Goal: Task Accomplishment & Management: Manage account settings

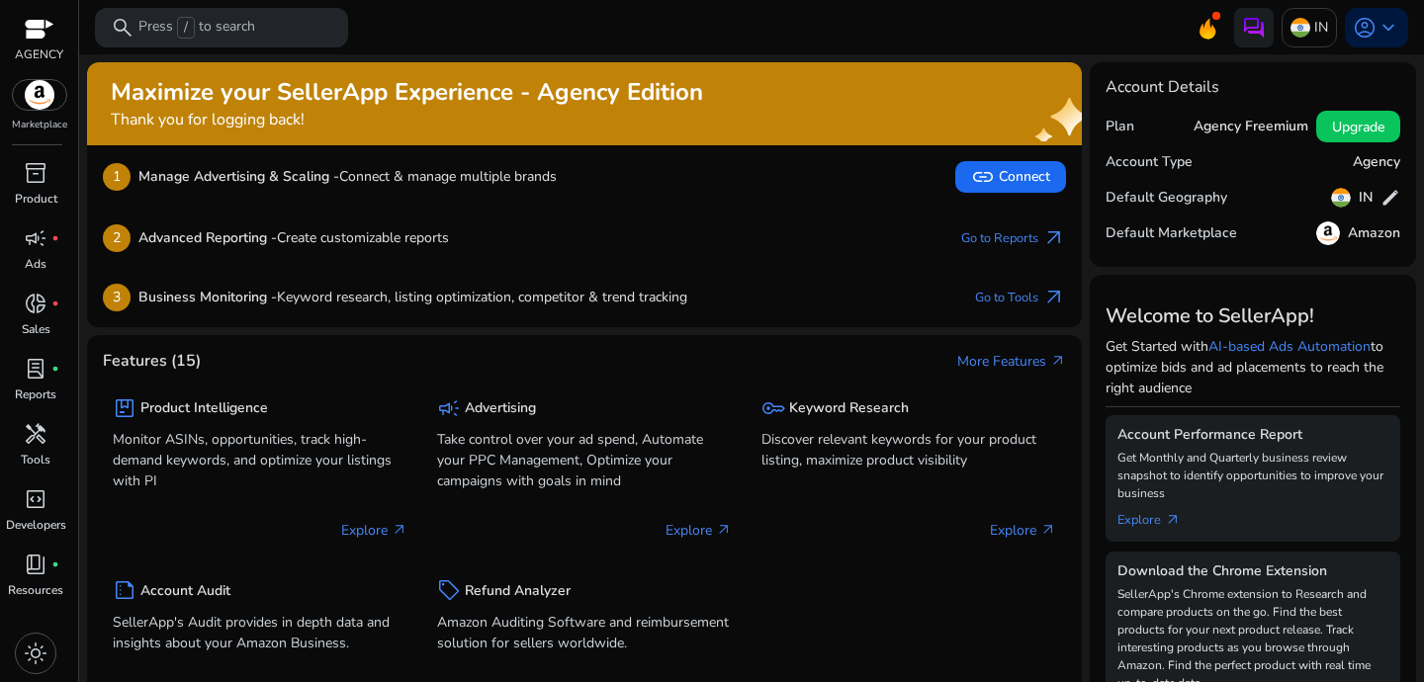
click at [708, 215] on div "2 Advanced Reporting - Create customizable reports Go to Reports arrow_outward" at bounding box center [584, 238] width 995 height 59
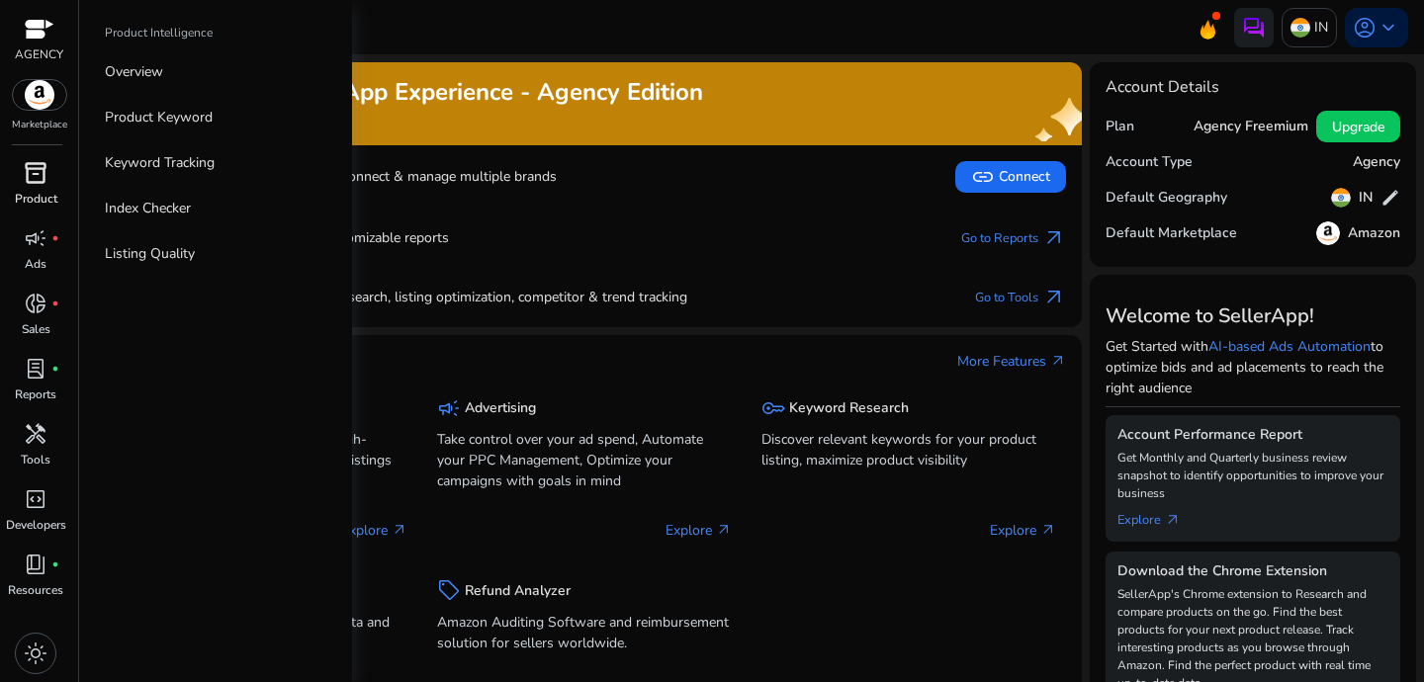
click at [49, 184] on div "inventory_2" at bounding box center [35, 173] width 55 height 32
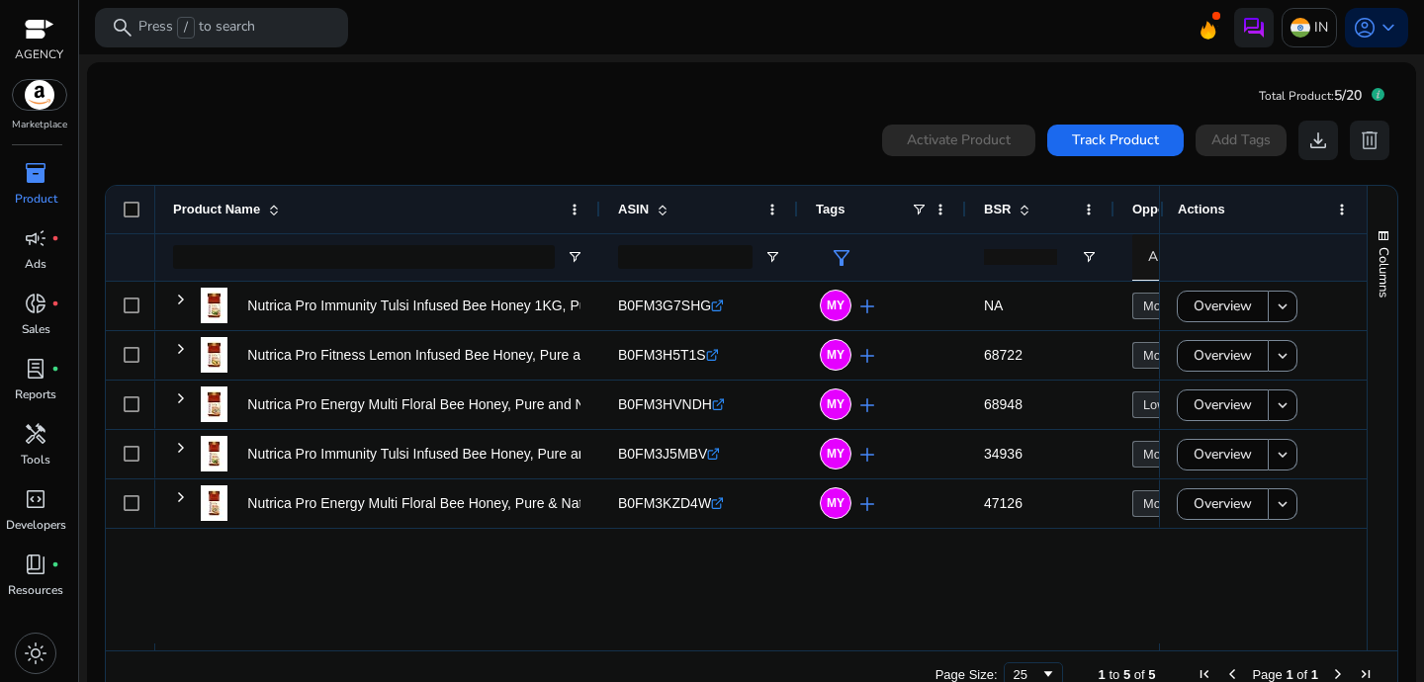
click at [495, 100] on mat-card "Total Product: 5/20 0 products selected Activate Product Track Product Add Tags…" at bounding box center [751, 394] width 1329 height 664
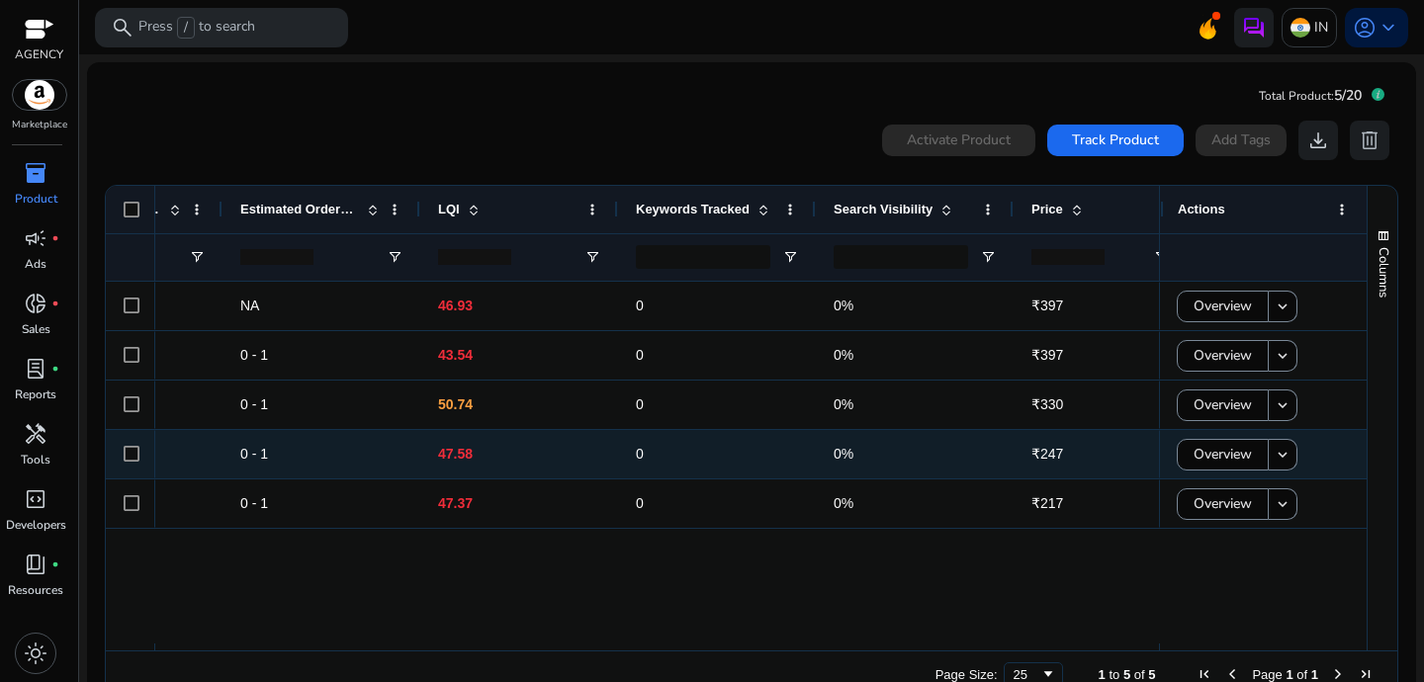
scroll to position [0, 1735]
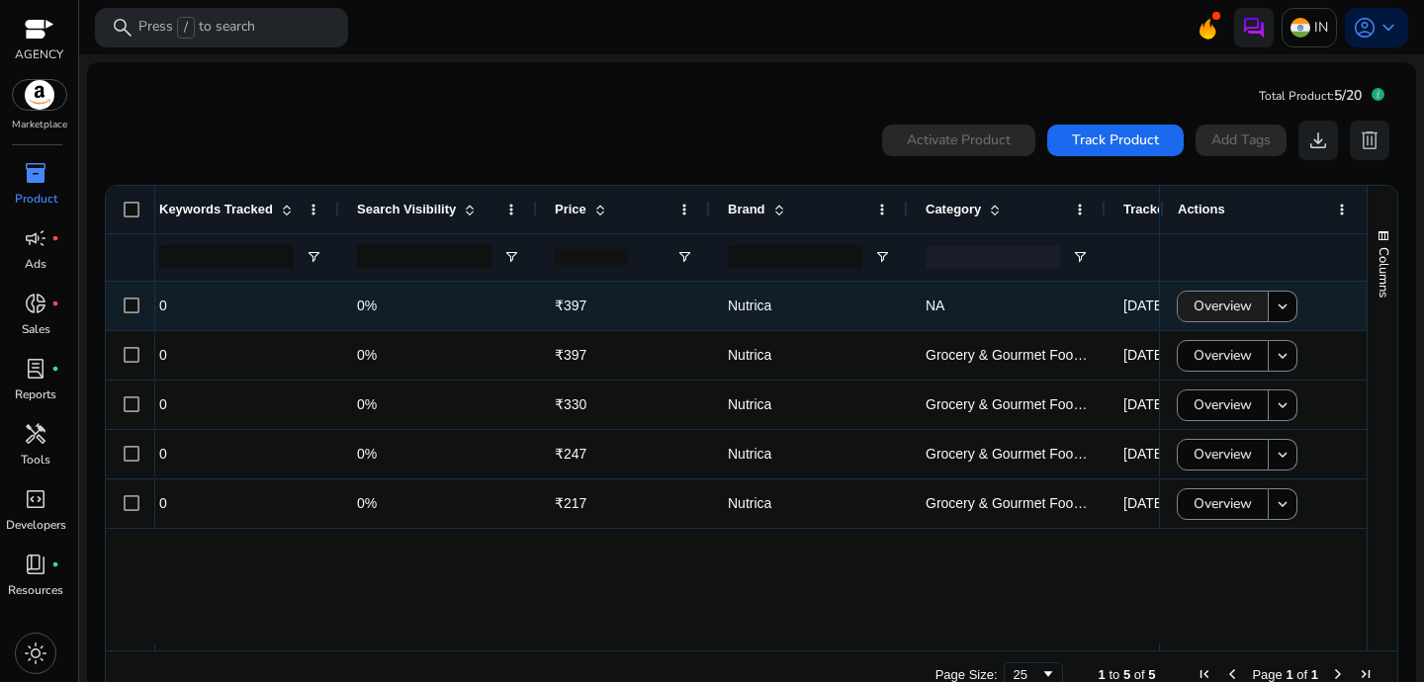
click at [1228, 314] on span "Overview" at bounding box center [1223, 306] width 58 height 41
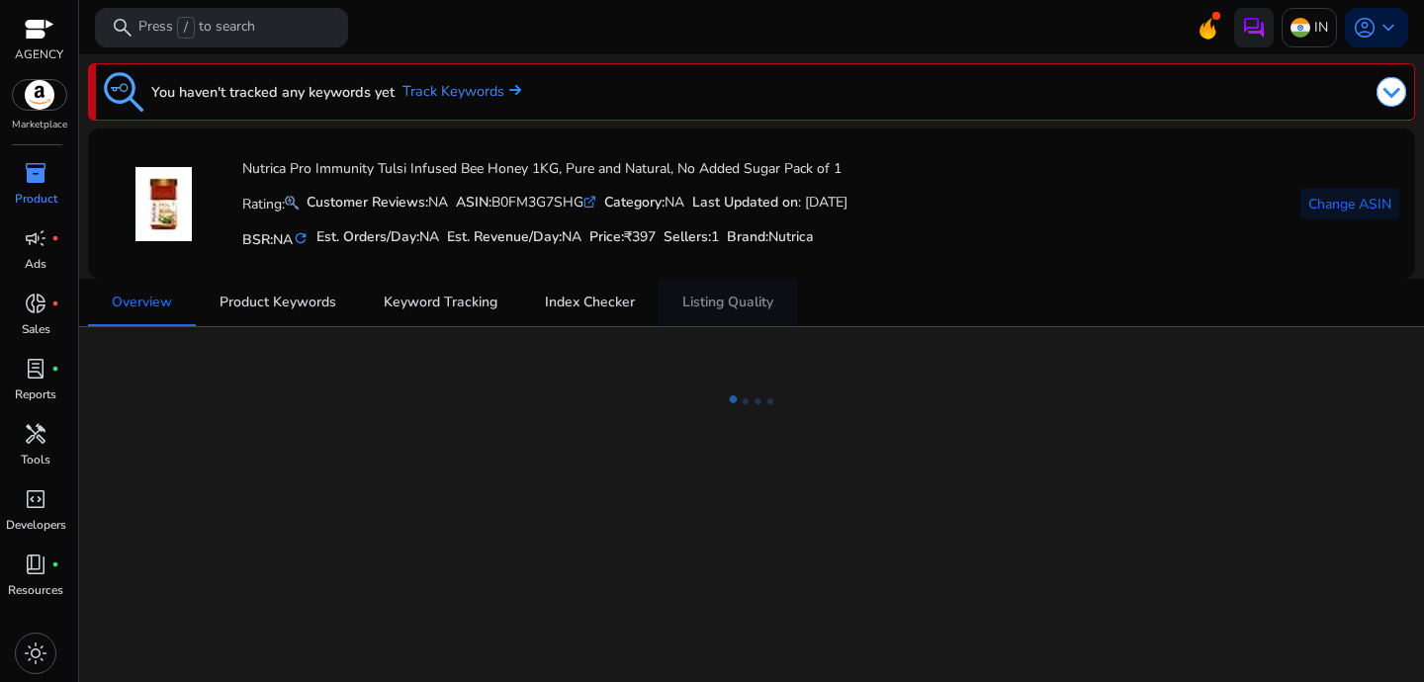
click at [738, 319] on span "Listing Quality" at bounding box center [727, 302] width 91 height 47
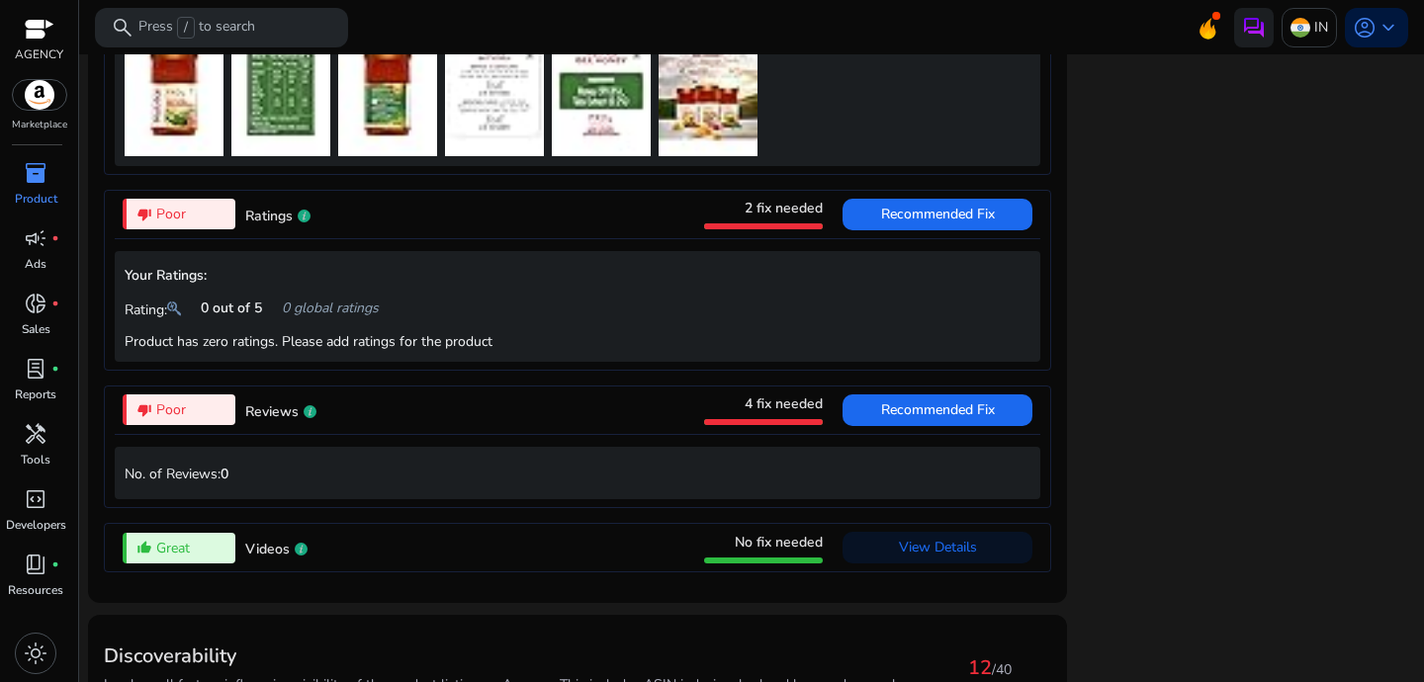
click at [791, 413] on span "4 fix needed" at bounding box center [784, 404] width 78 height 19
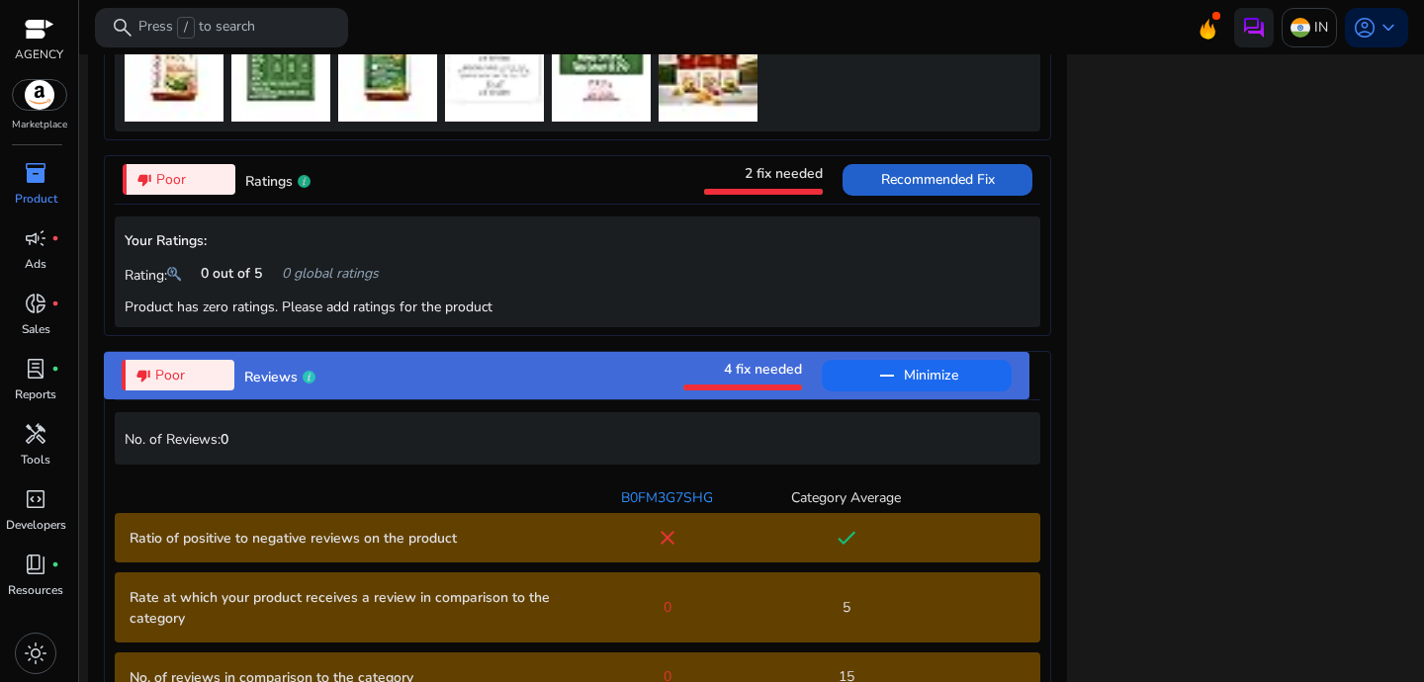
click at [925, 189] on span "Recommended Fix" at bounding box center [938, 179] width 114 height 19
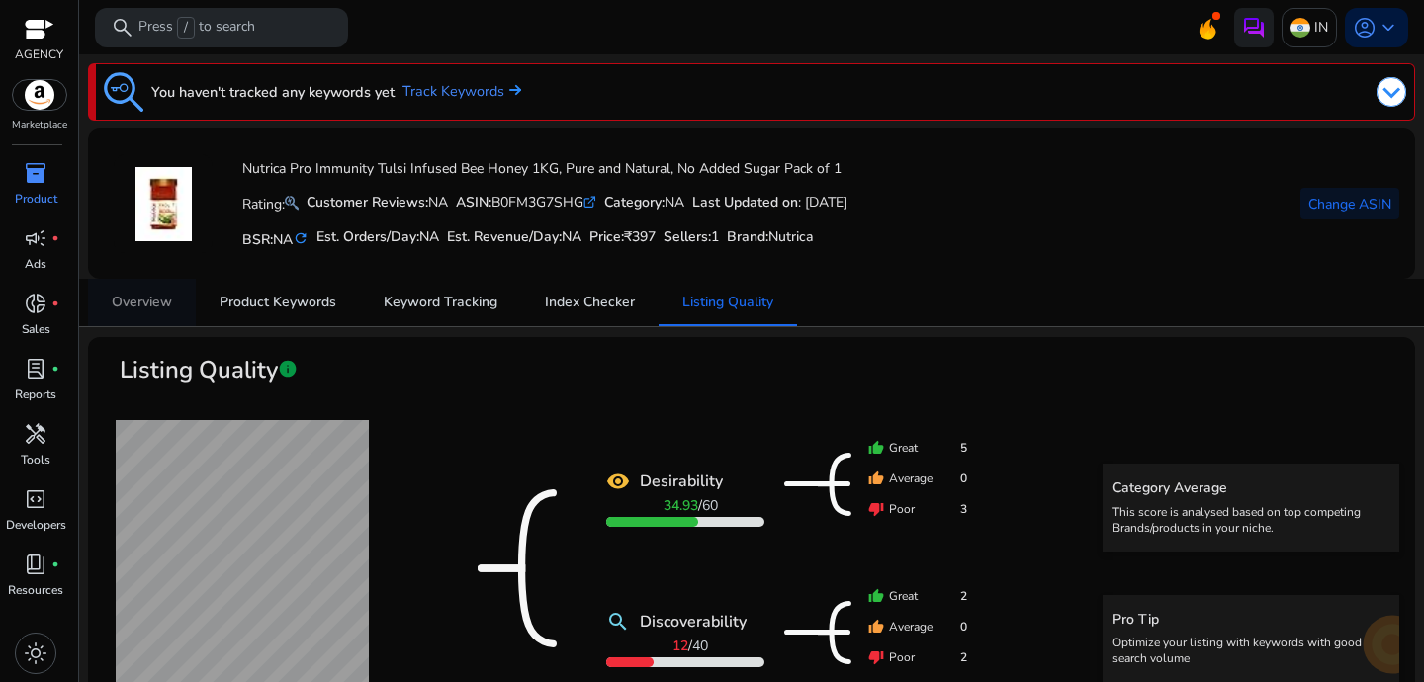
click at [135, 306] on span "Overview" at bounding box center [142, 303] width 60 height 14
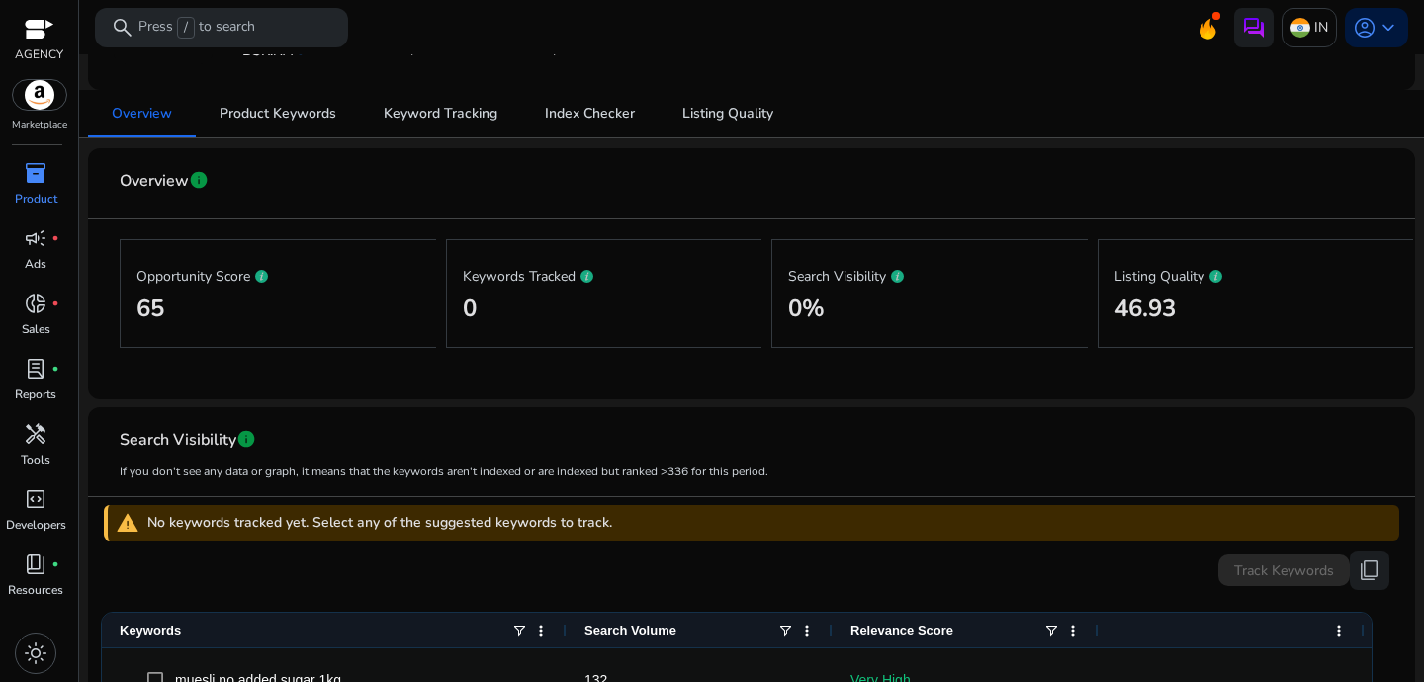
click at [37, 45] on div at bounding box center [39, 31] width 48 height 30
click at [39, 75] on div "AGENCY" at bounding box center [39, 39] width 48 height 79
click at [42, 16] on div at bounding box center [39, 31] width 48 height 30
click at [27, 175] on span "inventory_2" at bounding box center [36, 173] width 24 height 24
